Goal: Check status: Check status

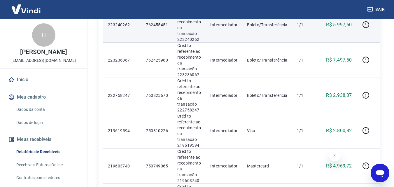
scroll to position [379, 0]
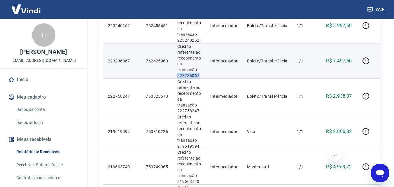
drag, startPoint x: 177, startPoint y: 76, endPoint x: 201, endPoint y: 76, distance: 23.9
click at [201, 76] on td "Crédito referente ao recebimento da transação 223236067" at bounding box center [189, 60] width 33 height 35
copy p "223236067"
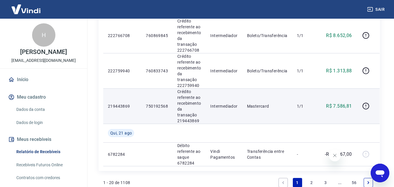
scroll to position [759, 0]
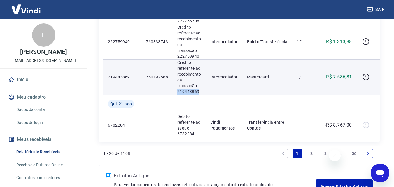
drag, startPoint x: 177, startPoint y: 91, endPoint x: 204, endPoint y: 93, distance: 27.5
click at [204, 93] on td "Crédito referente ao recebimento da transação 219443869" at bounding box center [189, 76] width 33 height 35
copy p "219443869"
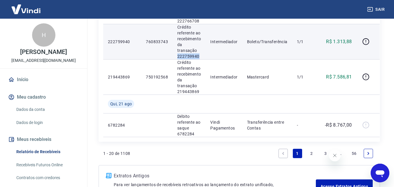
drag, startPoint x: 177, startPoint y: 54, endPoint x: 199, endPoint y: 58, distance: 22.5
click at [199, 58] on td "Crédito referente ao recebimento da transação 222759940" at bounding box center [189, 41] width 33 height 35
copy p "222759940"
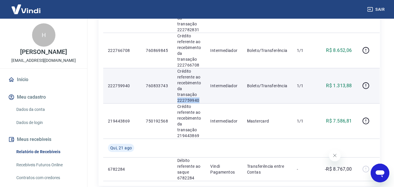
scroll to position [700, 0]
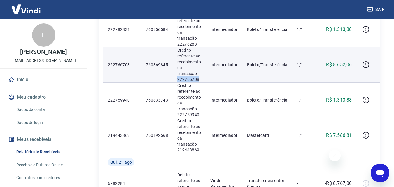
drag, startPoint x: 179, startPoint y: 80, endPoint x: 197, endPoint y: 80, distance: 18.1
click at [198, 80] on p "Crédito referente ao recebimento da transação 222766708" at bounding box center [189, 64] width 24 height 35
copy p "222766708"
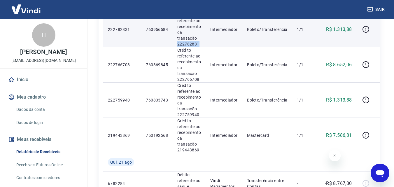
drag, startPoint x: 177, startPoint y: 45, endPoint x: 199, endPoint y: 45, distance: 21.9
click at [199, 45] on td "Crédito referente ao recebimento da transação 222782831" at bounding box center [189, 29] width 33 height 35
copy p "222782831"
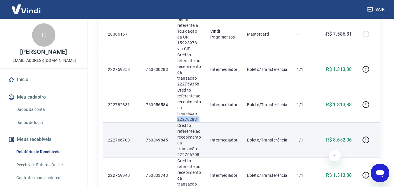
scroll to position [613, 0]
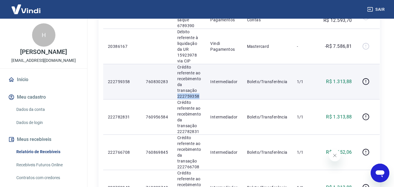
drag, startPoint x: 177, startPoint y: 97, endPoint x: 204, endPoint y: 97, distance: 26.9
click at [204, 97] on td "Crédito referente ao recebimento da transação 222759358" at bounding box center [189, 81] width 33 height 35
copy p "222759358"
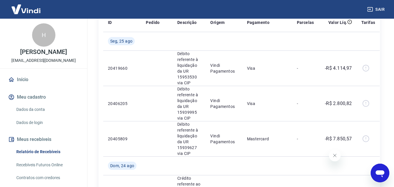
scroll to position [0, 0]
